Goal: Task Accomplishment & Management: Manage account settings

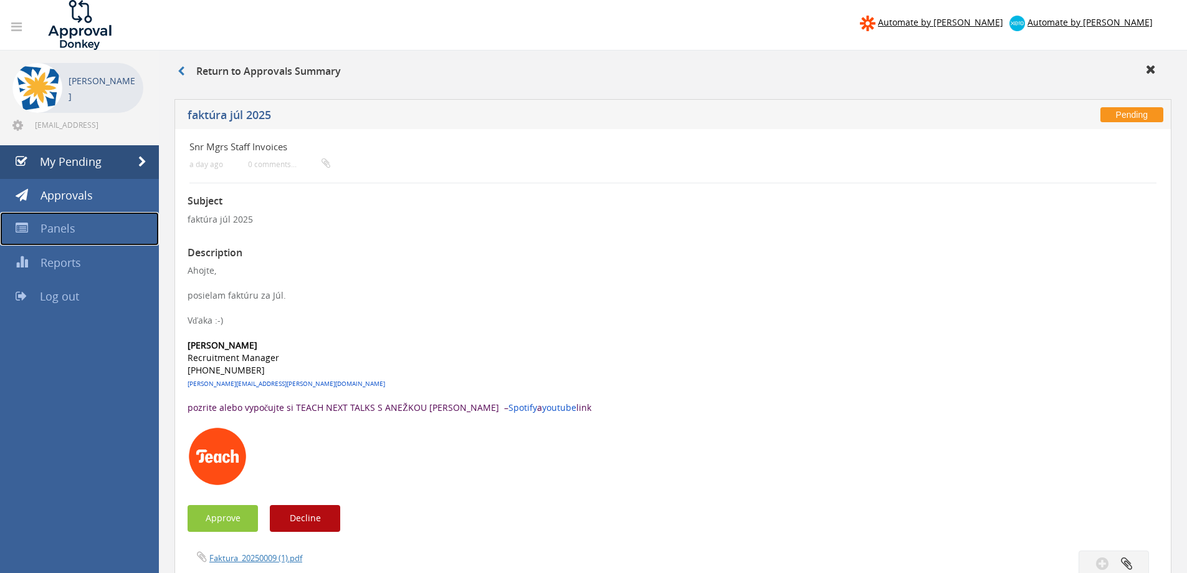
click at [87, 225] on link "Panels" at bounding box center [79, 229] width 159 height 34
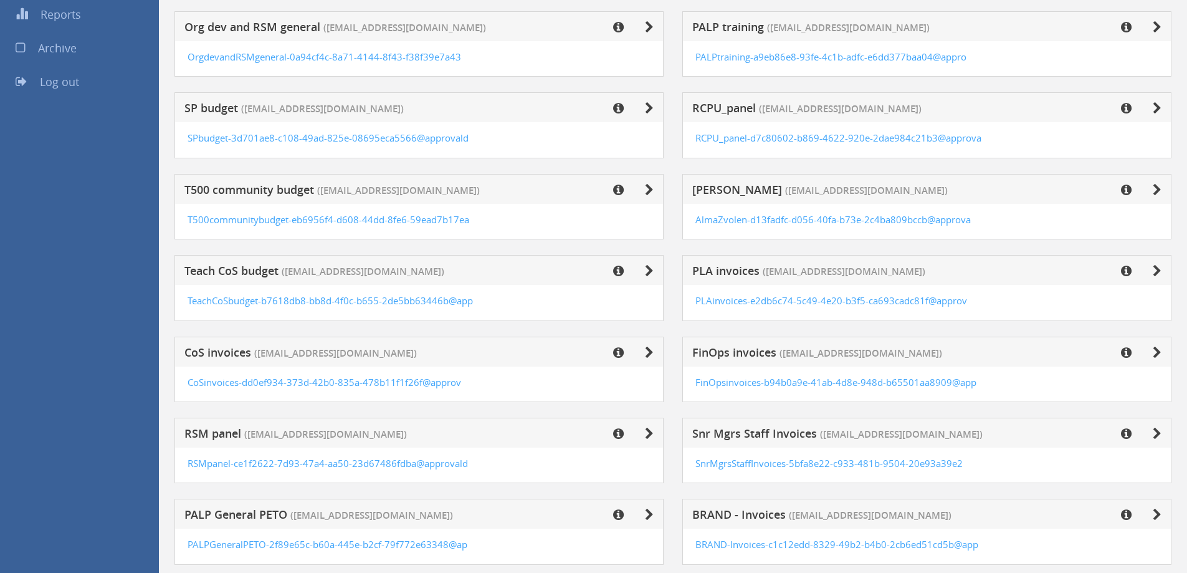
scroll to position [249, 0]
click at [617, 267] on icon at bounding box center [618, 270] width 11 height 12
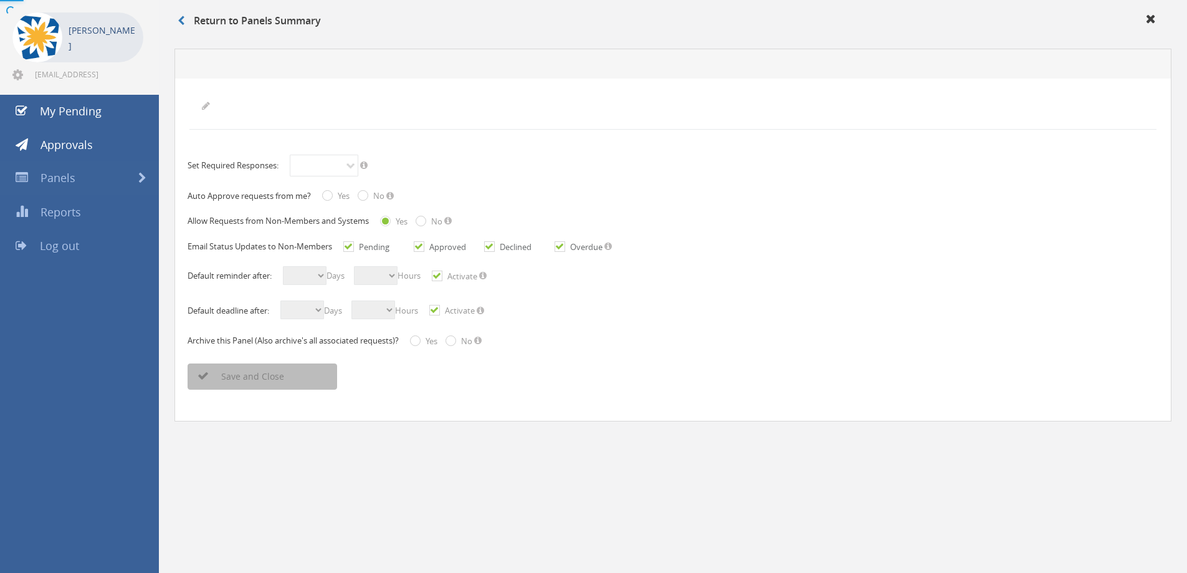
radio input "true"
checkbox input "true"
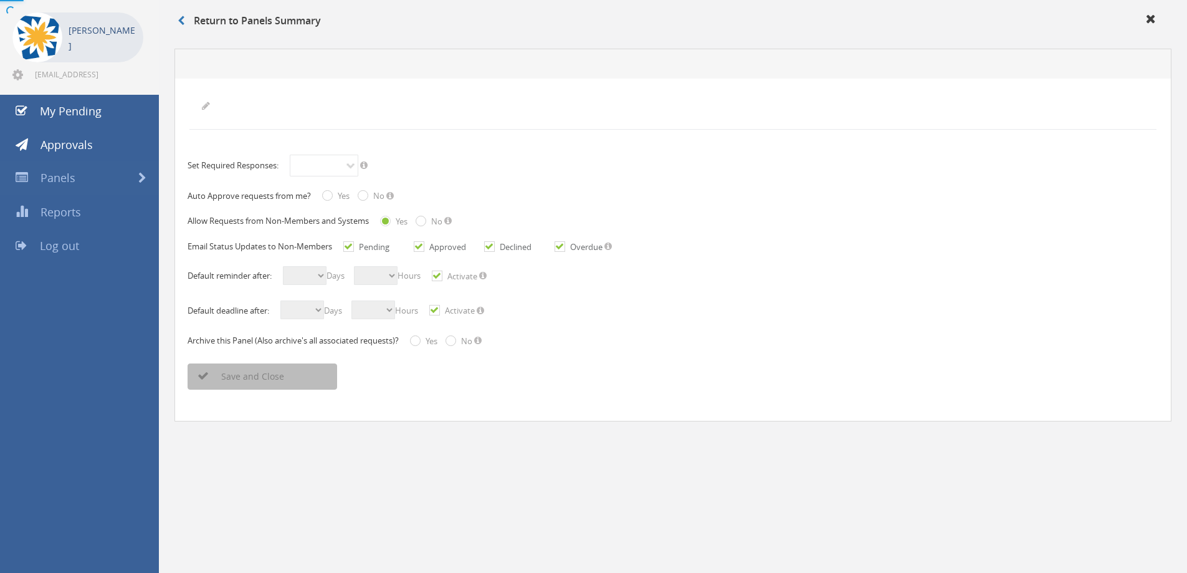
checkbox input "true"
select select "number:1"
select select "number:0"
checkbox input "true"
select select "number:1"
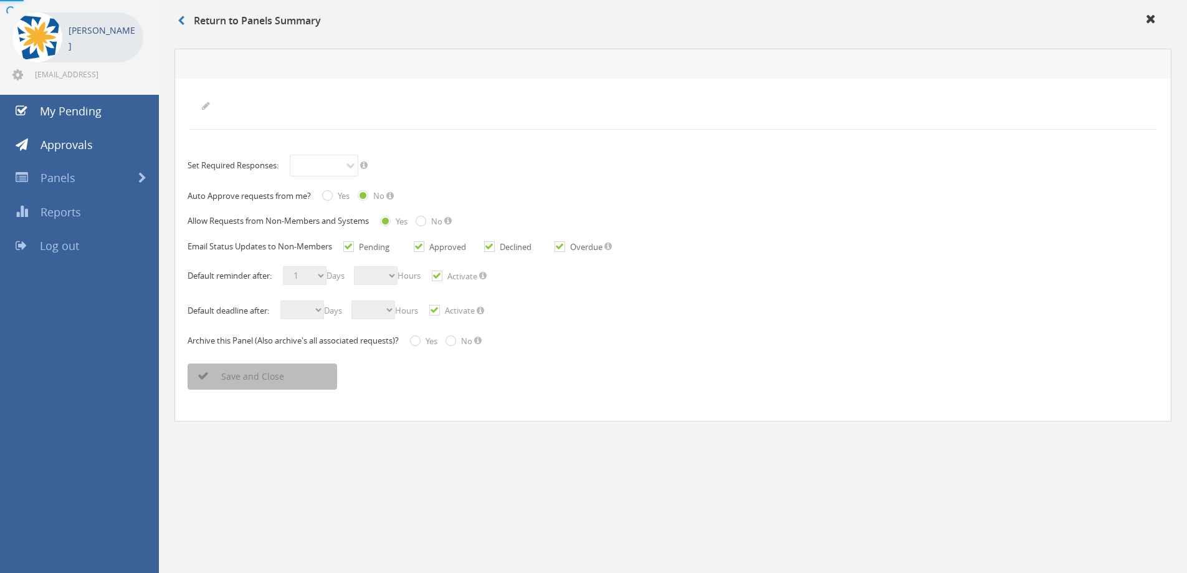
select select "number:0"
checkbox input "true"
radio input "true"
select select "number:0"
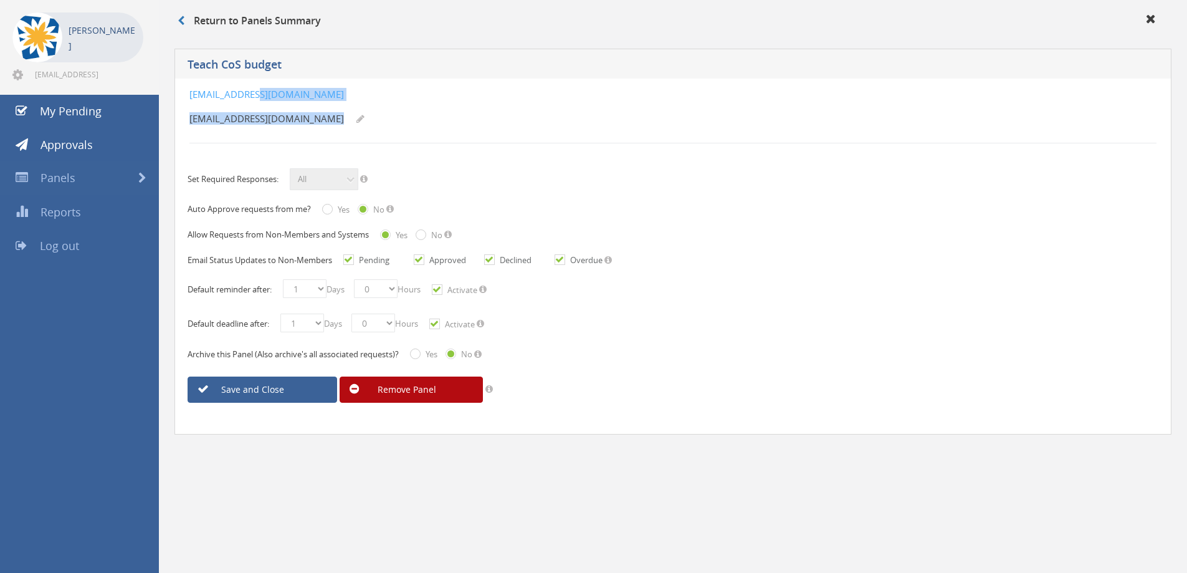
drag, startPoint x: 595, startPoint y: 103, endPoint x: 282, endPoint y: 95, distance: 313.6
click at [257, 98] on div "[EMAIL_ADDRESS][DOMAIN_NAME] [EMAIL_ADDRESS][DOMAIN_NAME]" at bounding box center [592, 109] width 806 height 42
drag, startPoint x: 591, startPoint y: 75, endPoint x: 576, endPoint y: 90, distance: 21.6
click at [591, 77] on div "Teach CoS budget" at bounding box center [672, 64] width 997 height 30
drag, startPoint x: 563, startPoint y: 87, endPoint x: 189, endPoint y: 94, distance: 374.6
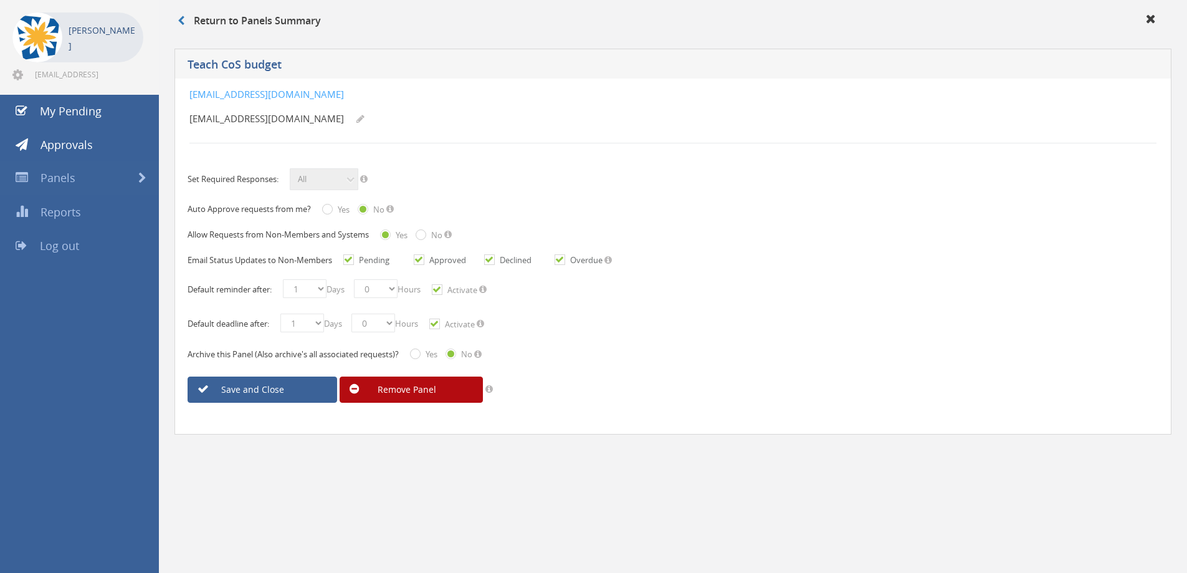
click at [189, 94] on div "[EMAIL_ADDRESS][DOMAIN_NAME] [EMAIL_ADDRESS][DOMAIN_NAME] Set Required Response…" at bounding box center [672, 257] width 997 height 356
copy link "[EMAIL_ADDRESS][DOMAIN_NAME]"
